Goal: Find specific page/section: Find specific page/section

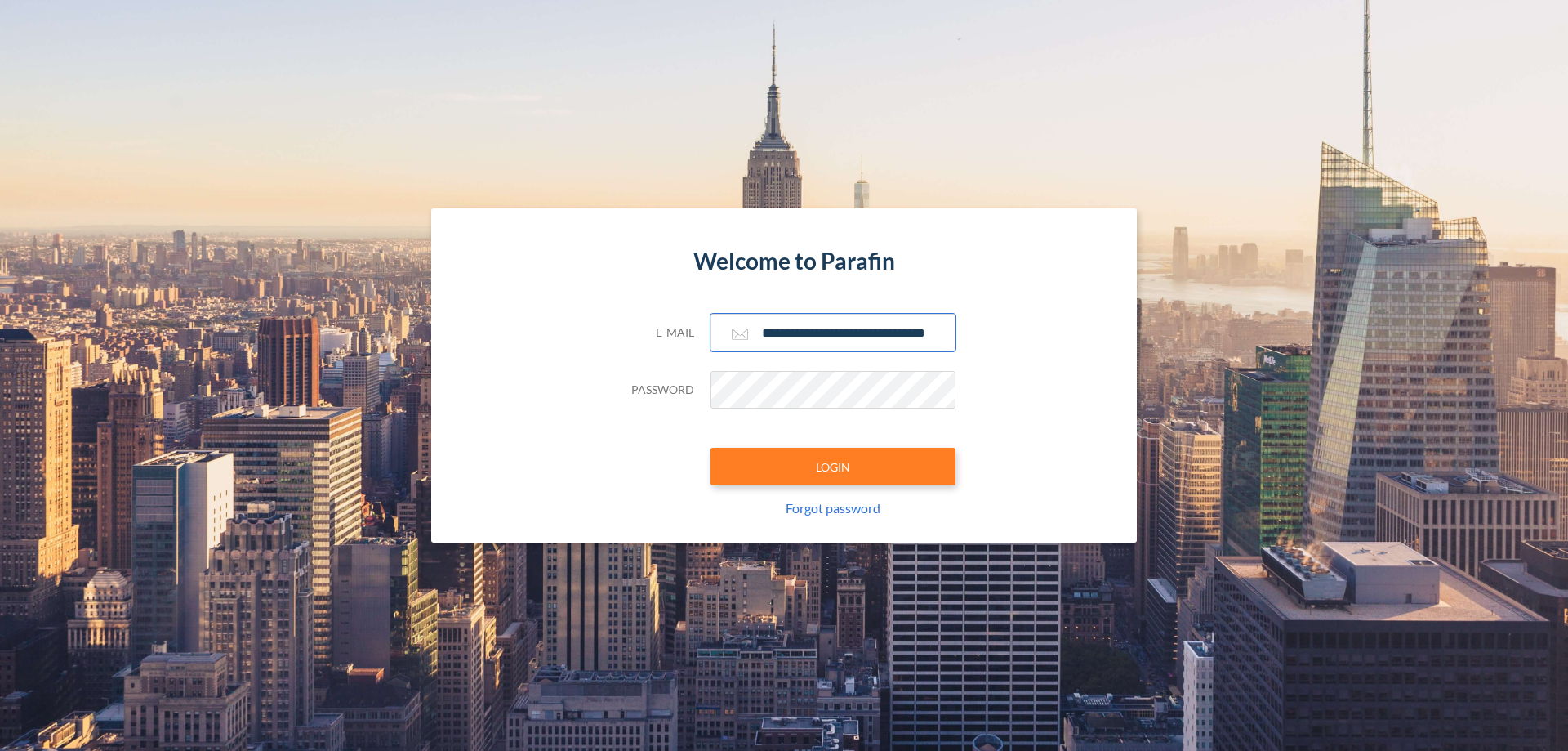
type input "**********"
click at [833, 467] on button "LOGIN" at bounding box center [832, 467] width 245 height 37
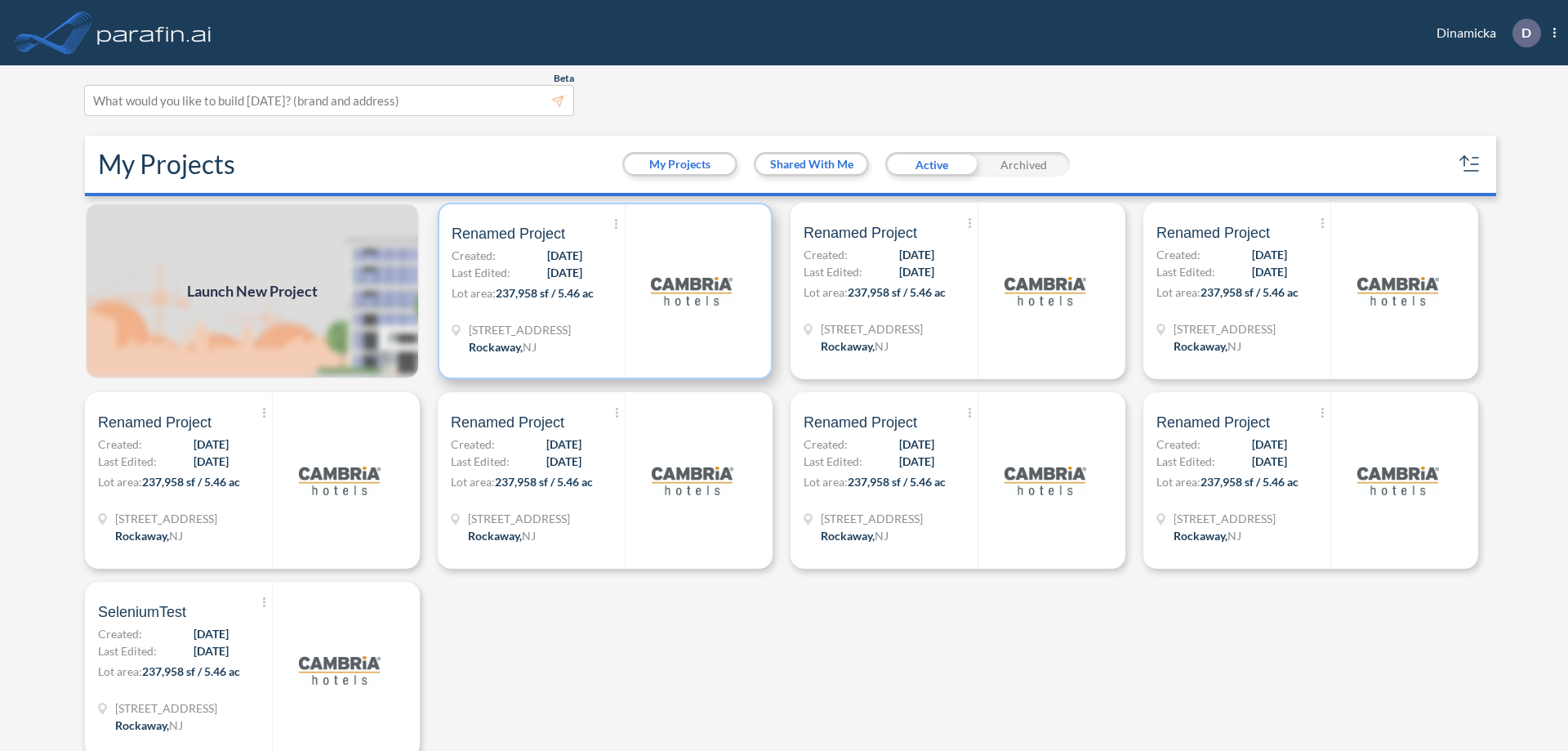
scroll to position [4, 0]
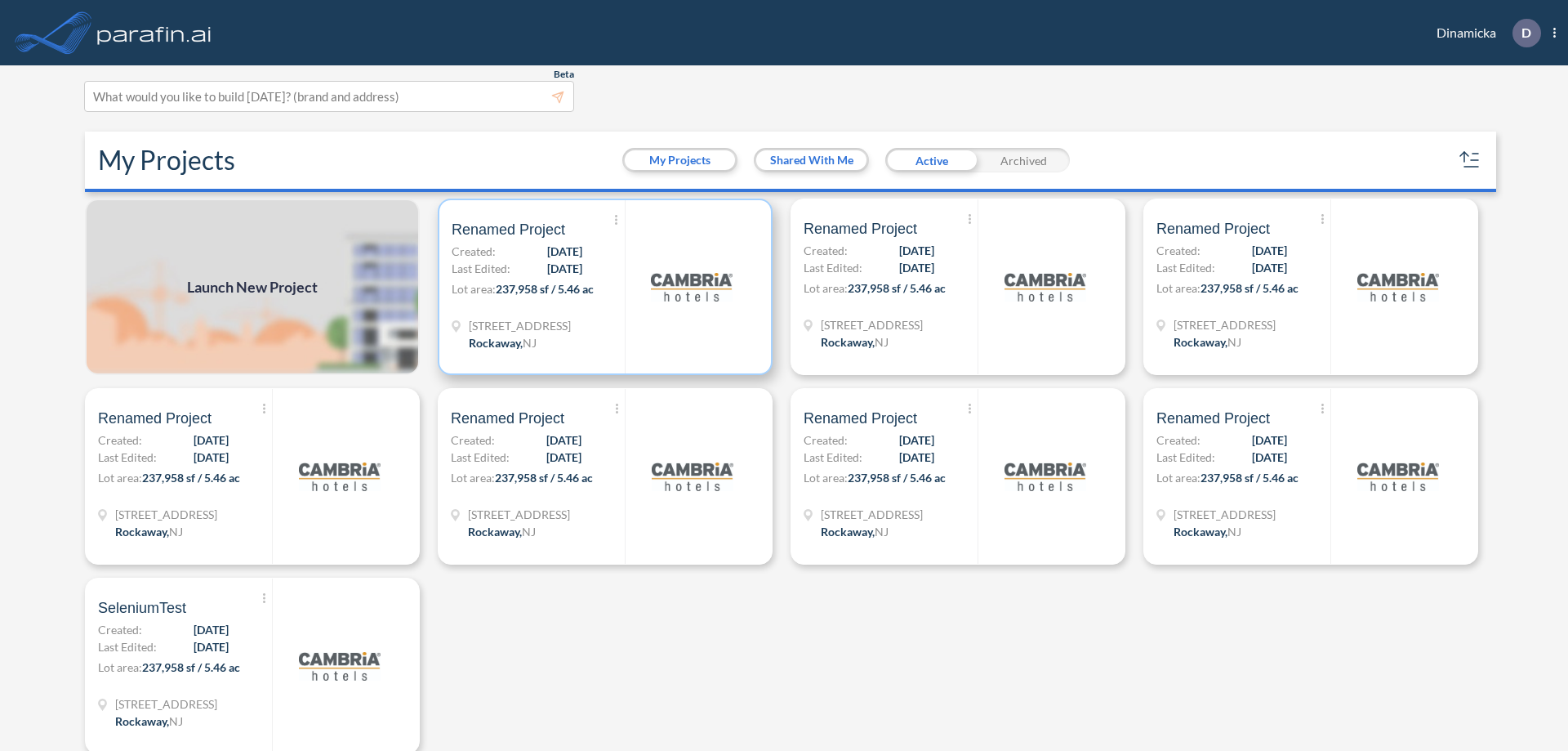
click at [602, 287] on p "Lot area: 237,958 sf / 5.46 ac" at bounding box center [538, 292] width 173 height 24
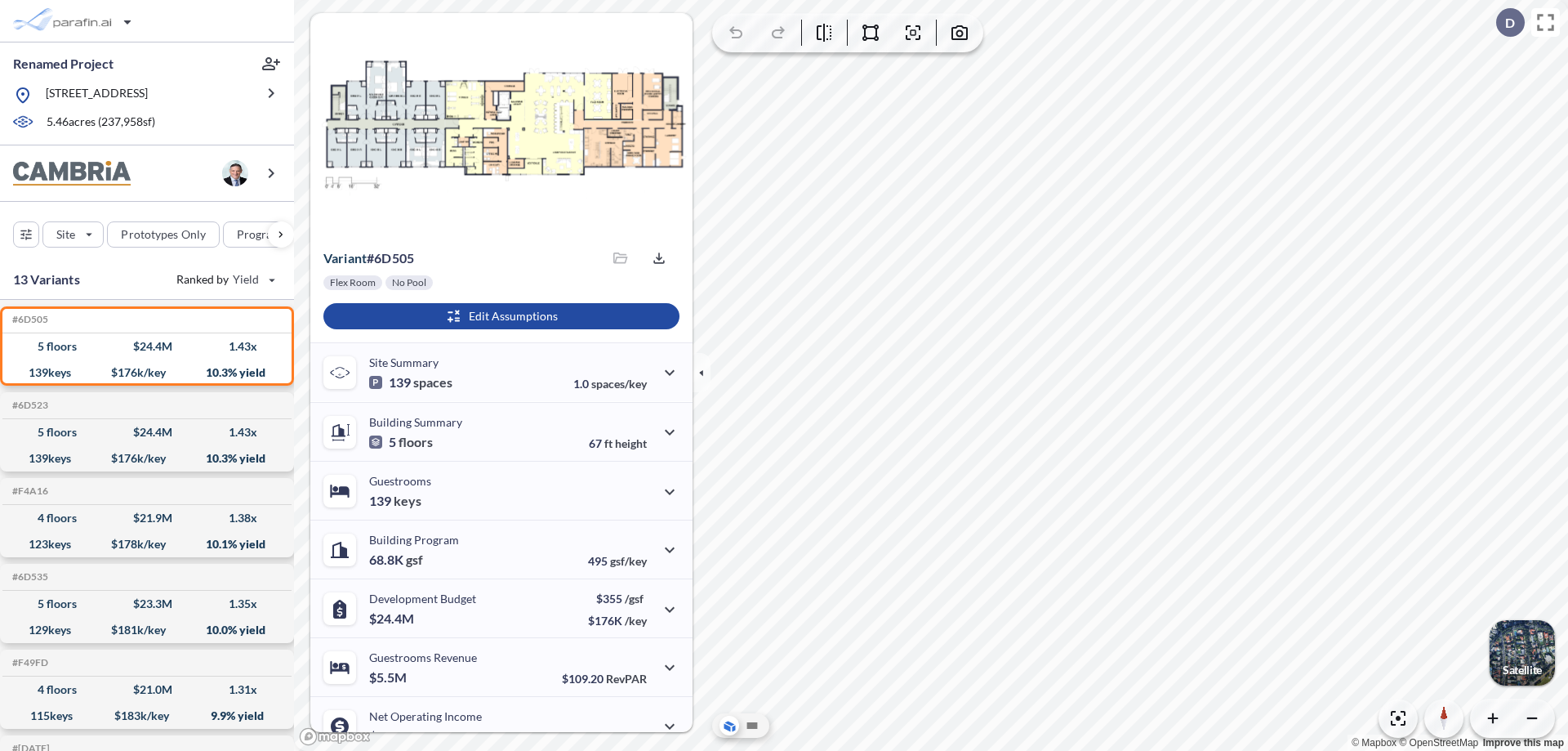
scroll to position [83, 0]
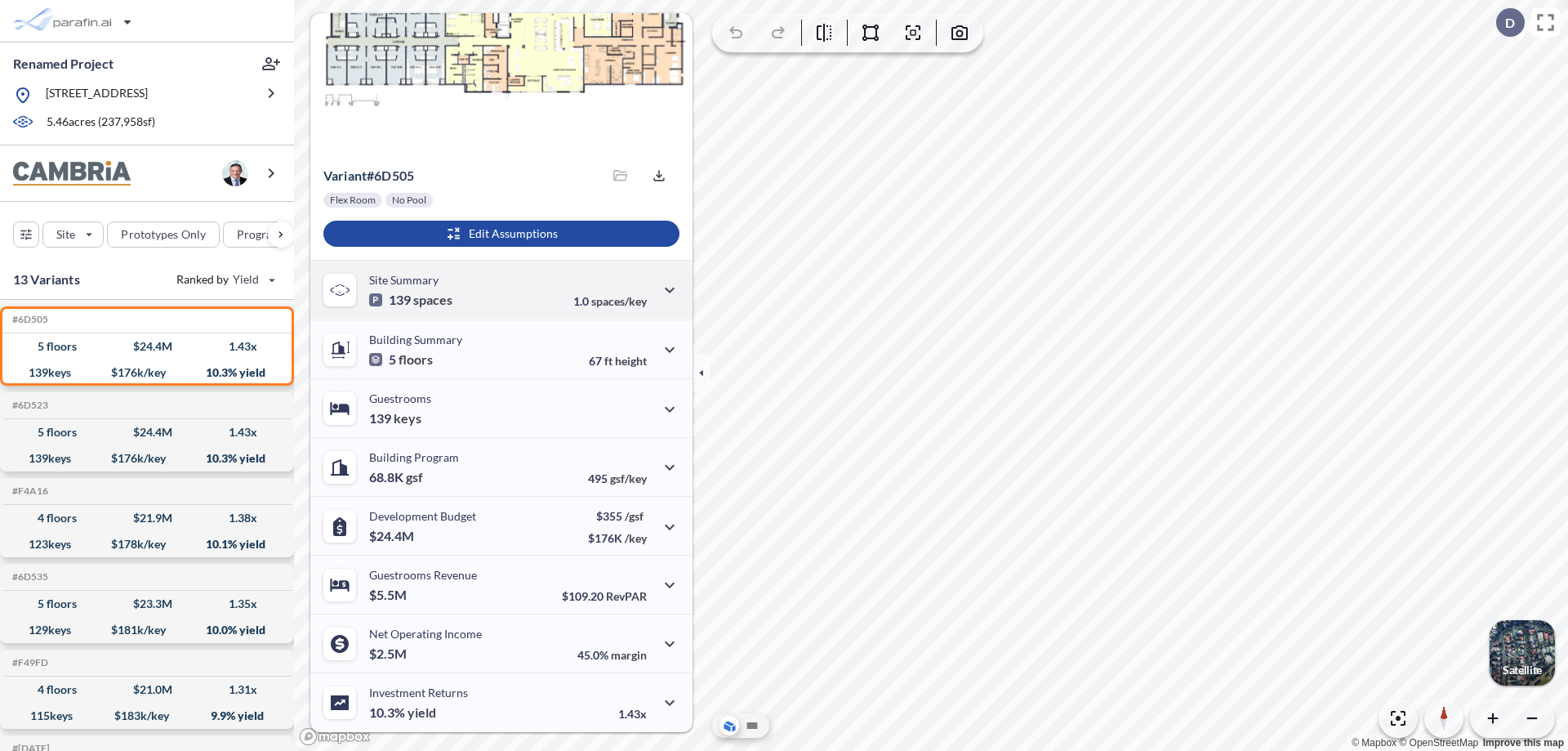
click at [499, 289] on div "Site Summary 139 spaces 1.0 spaces/key" at bounding box center [501, 289] width 382 height 59
